Goal: Task Accomplishment & Management: Use online tool/utility

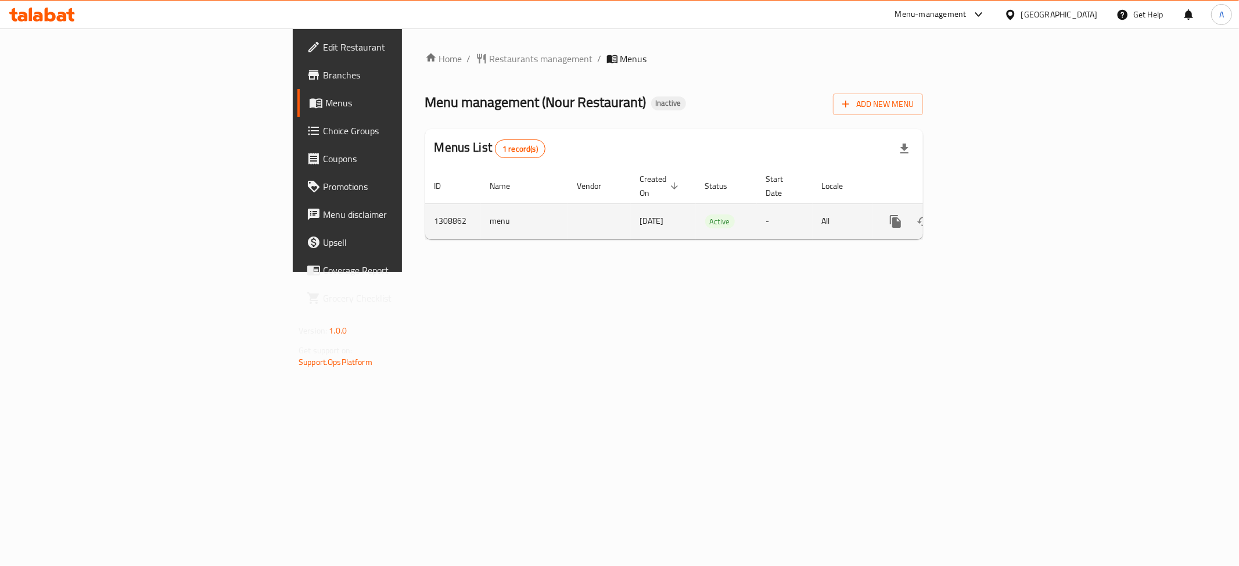
click at [985, 216] on icon "enhanced table" at bounding box center [979, 221] width 10 height 10
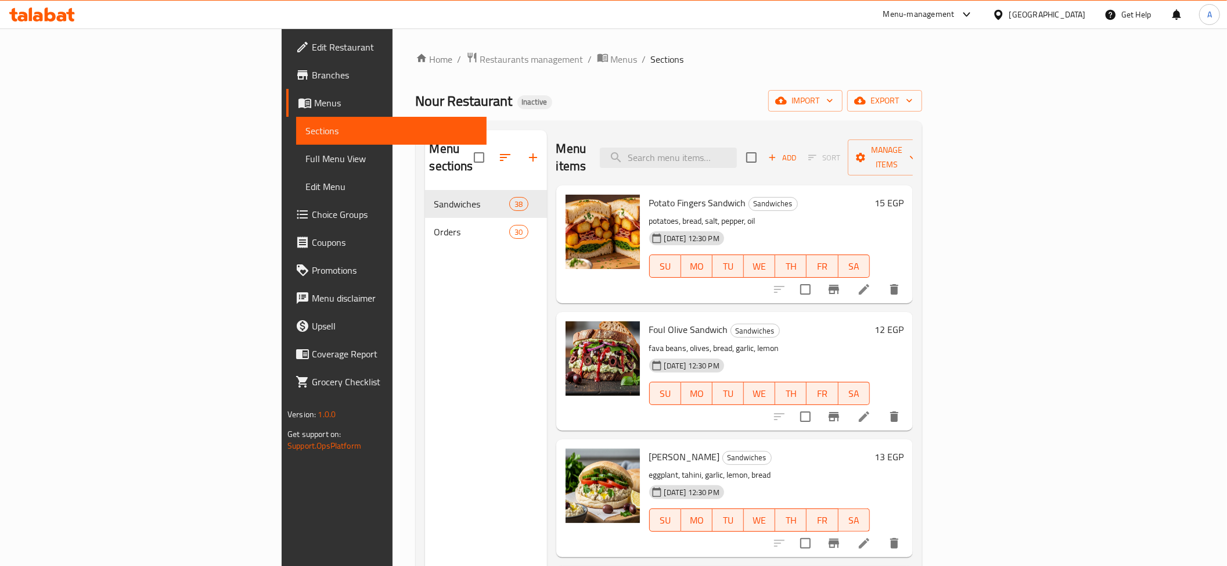
click at [946, 96] on div "Home / Restaurants management / Menus / Sections Nour Restaurant Inactive impor…" at bounding box center [669, 378] width 553 height 700
click at [915, 100] on icon "button" at bounding box center [910, 101] width 12 height 12
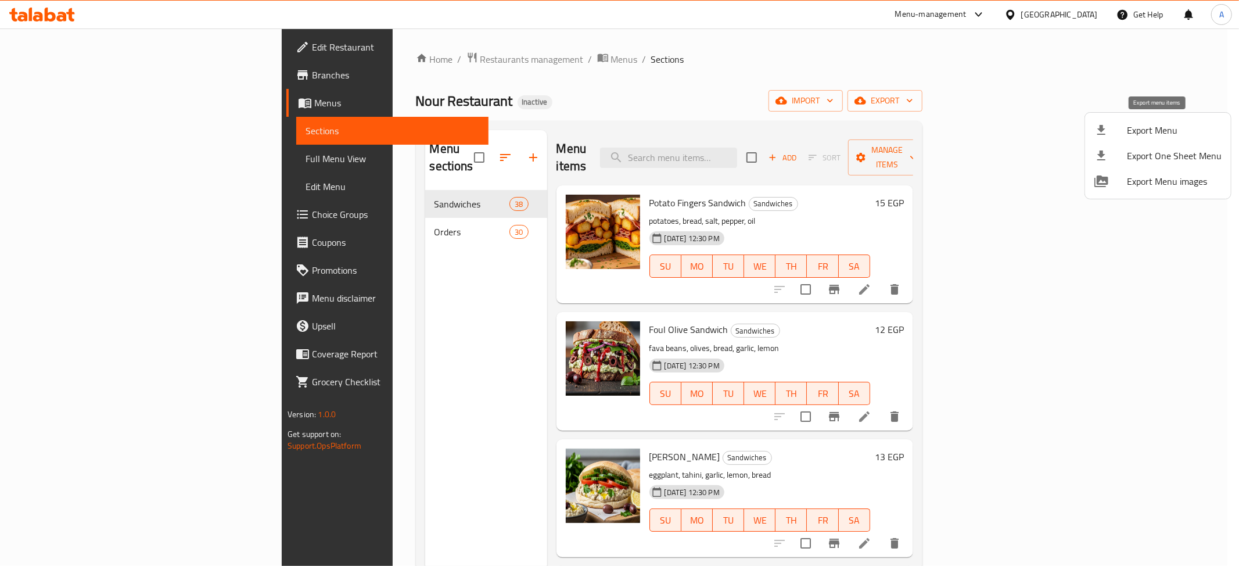
click at [1127, 131] on span "Export Menu" at bounding box center [1174, 130] width 95 height 14
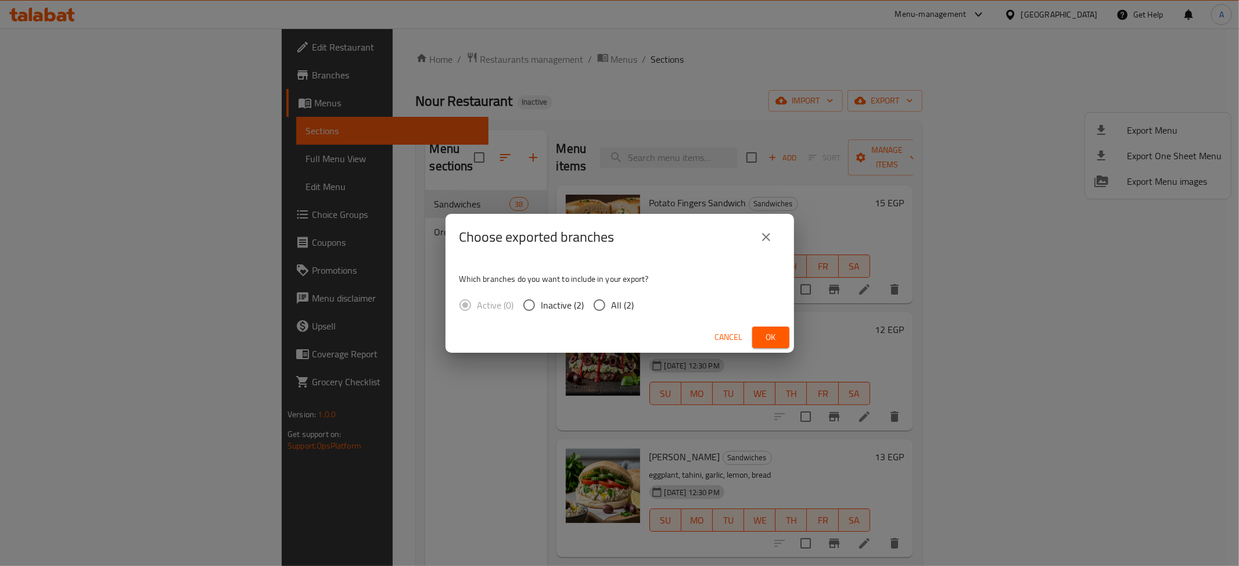
click at [625, 300] on span "All (2)" at bounding box center [623, 305] width 23 height 14
click at [612, 300] on input "All (2)" at bounding box center [599, 305] width 24 height 24
radio input "true"
drag, startPoint x: 769, startPoint y: 329, endPoint x: 773, endPoint y: 293, distance: 36.2
click at [771, 330] on span "Ok" at bounding box center [770, 337] width 19 height 15
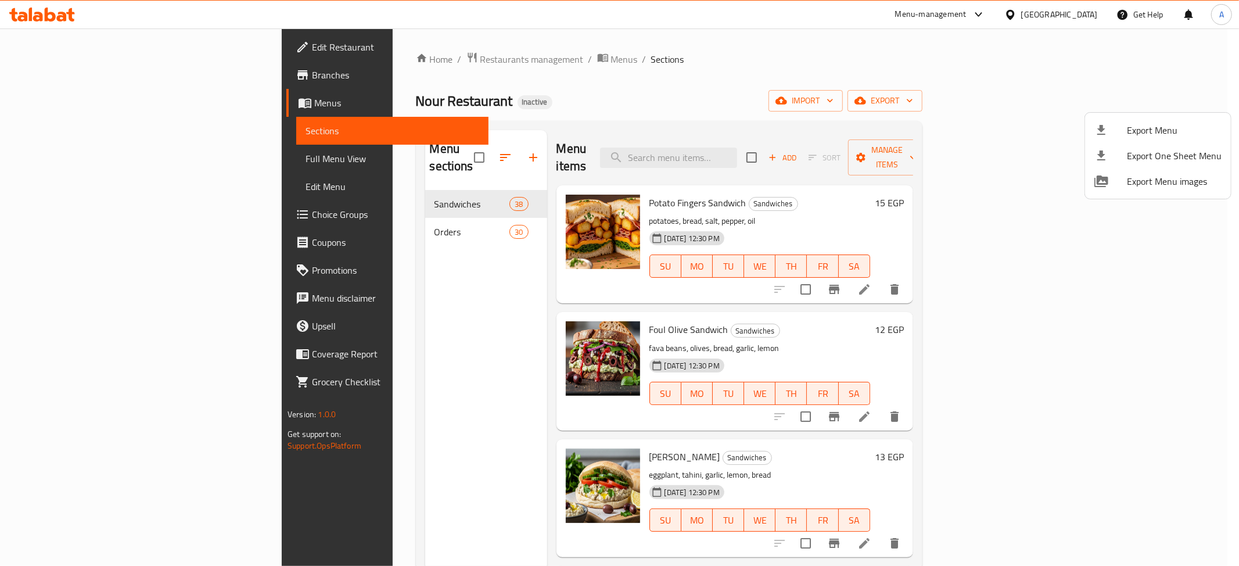
click at [95, 99] on div at bounding box center [619, 283] width 1239 height 566
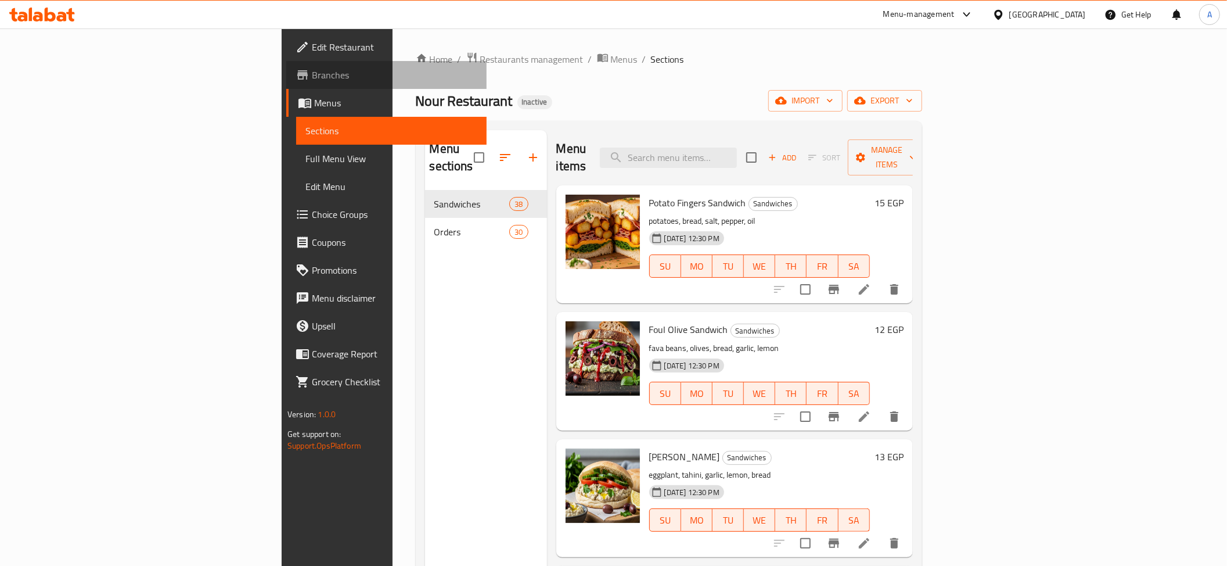
click at [286, 66] on link "Branches" at bounding box center [386, 75] width 200 height 28
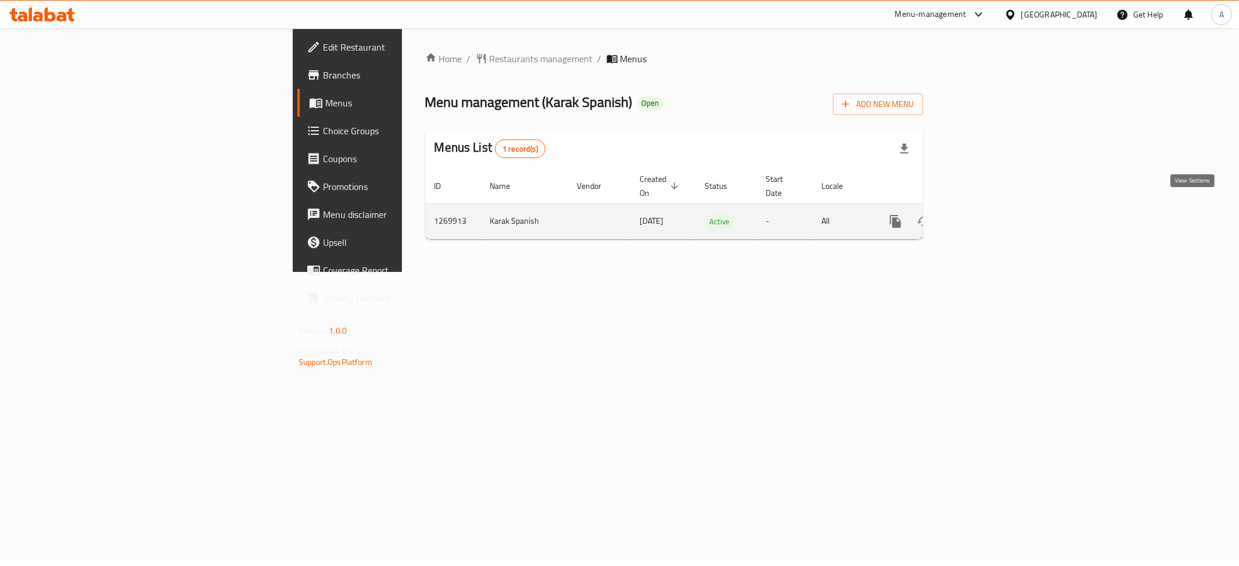
click at [986, 214] on icon "enhanced table" at bounding box center [979, 221] width 14 height 14
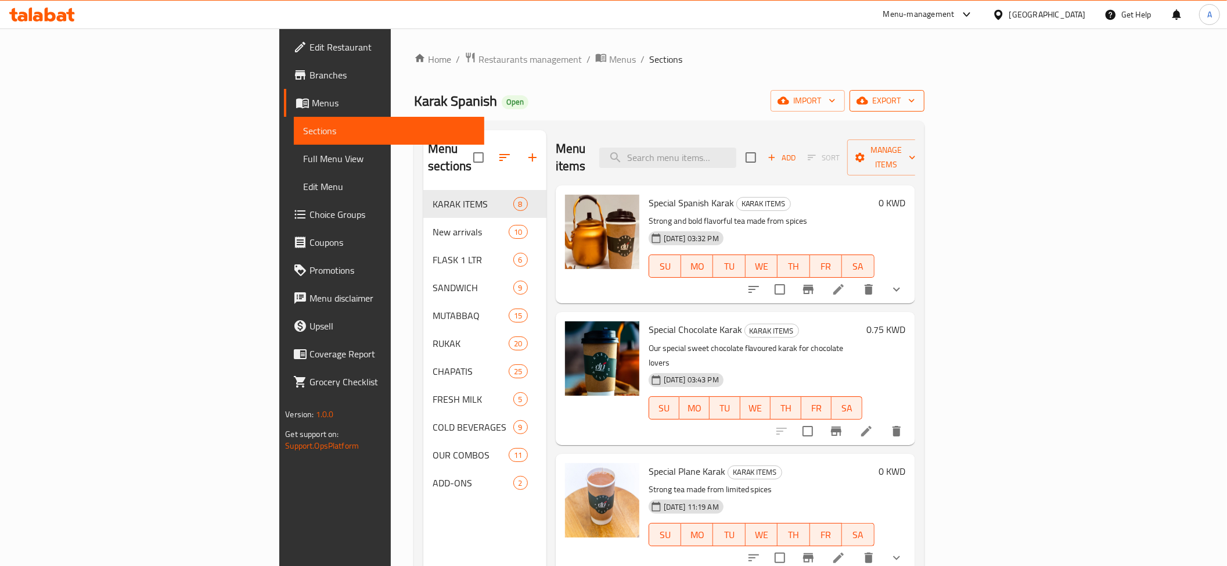
click at [925, 92] on button "export" at bounding box center [887, 100] width 75 height 21
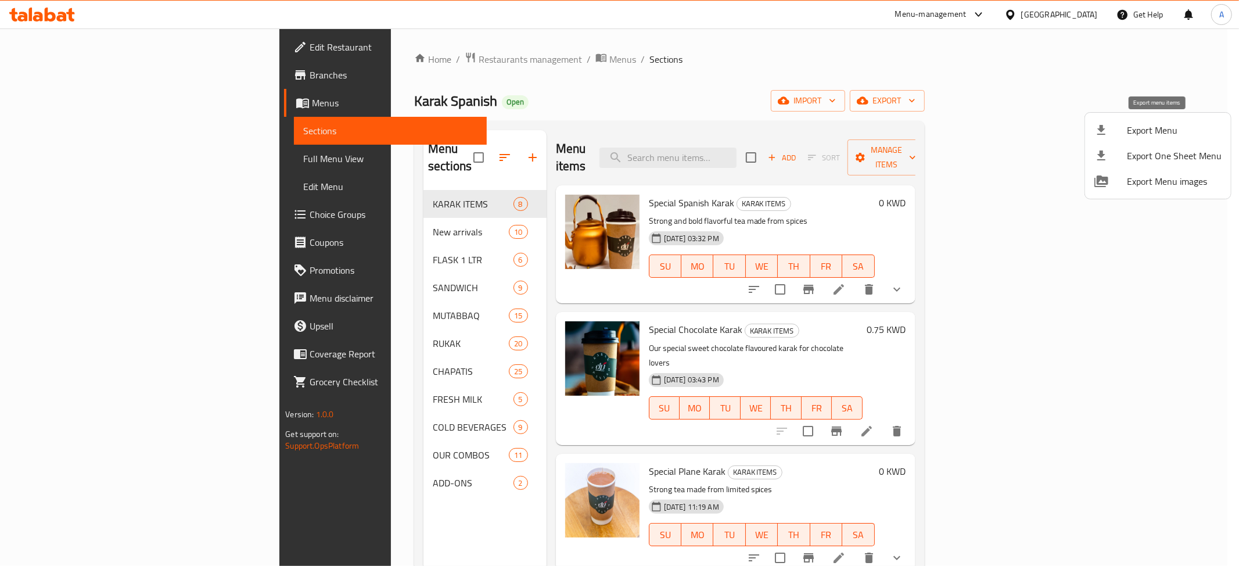
click at [1116, 120] on li "Export Menu" at bounding box center [1158, 130] width 146 height 26
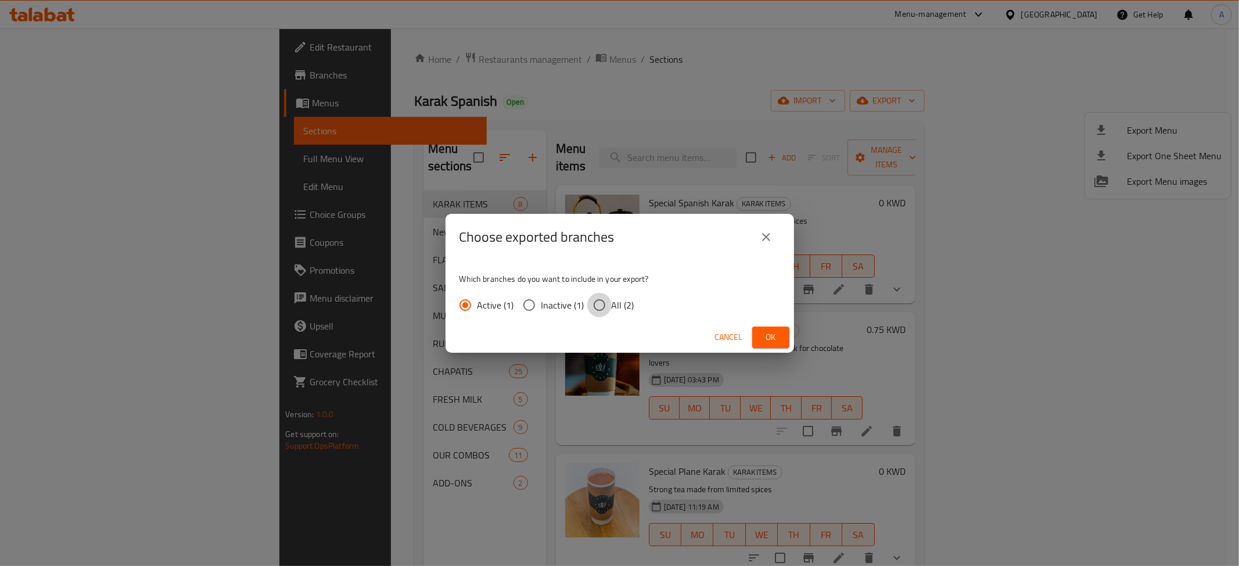
click at [610, 301] on input "All (2)" at bounding box center [599, 305] width 24 height 24
radio input "true"
click at [781, 337] on button "Ok" at bounding box center [770, 336] width 37 height 21
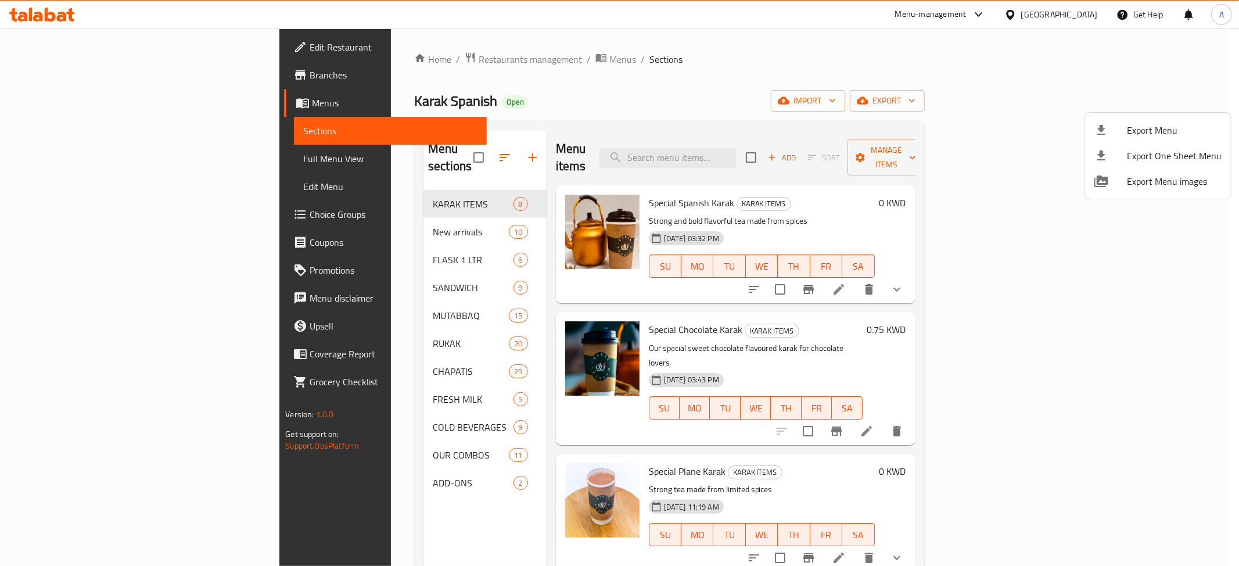
click at [38, 80] on div at bounding box center [619, 283] width 1239 height 566
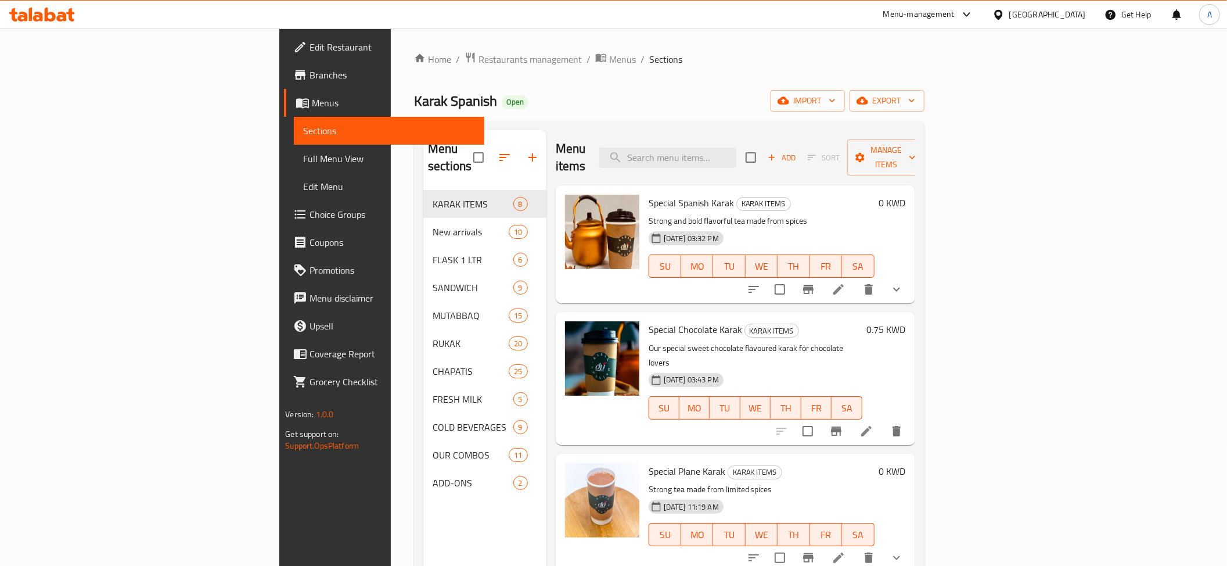
click at [310, 80] on span "Branches" at bounding box center [393, 75] width 166 height 14
